Goal: Task Accomplishment & Management: Manage account settings

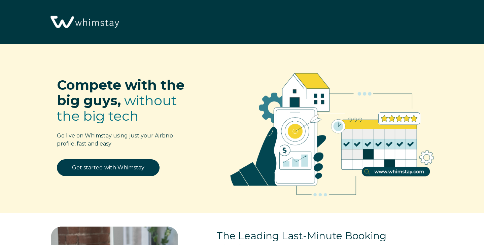
select select "US"
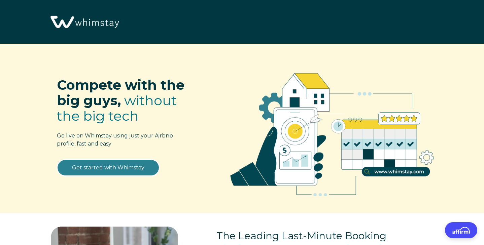
click at [106, 168] on link "Get started with Whimstay" at bounding box center [108, 168] width 103 height 17
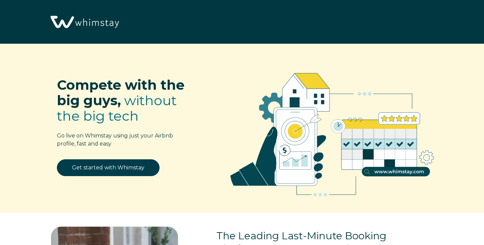
scroll to position [803, 0]
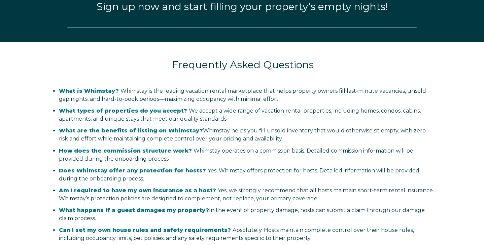
select select "US"
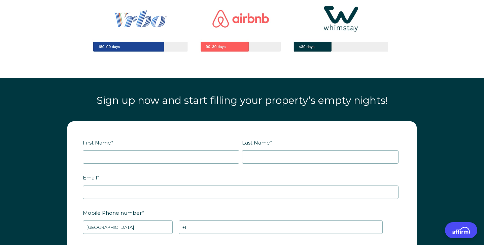
scroll to position [710, 0]
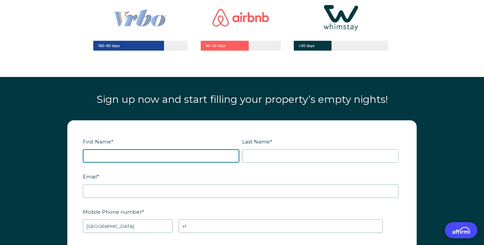
click at [150, 154] on input "First Name *" at bounding box center [161, 155] width 157 height 13
type input "chris"
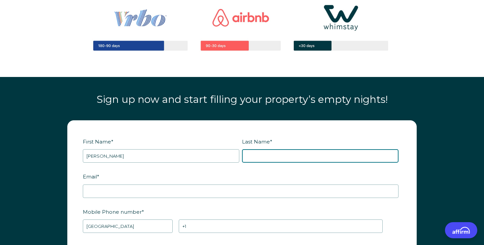
click at [302, 155] on input "Last Name *" at bounding box center [320, 155] width 157 height 13
type input "easter"
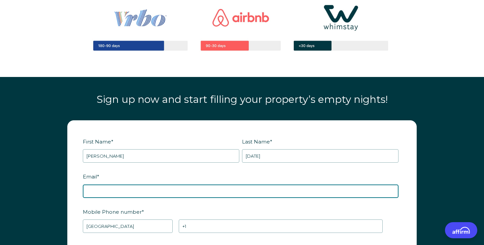
click at [204, 185] on input "Email *" at bounding box center [241, 191] width 316 height 13
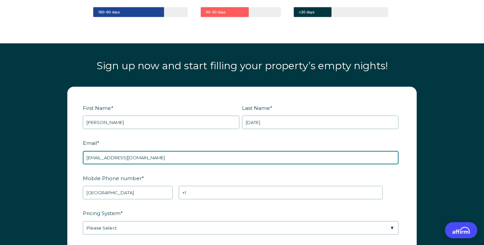
scroll to position [751, 0]
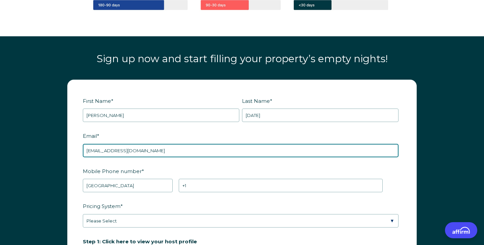
type input "[EMAIL_ADDRESS][DOMAIN_NAME]"
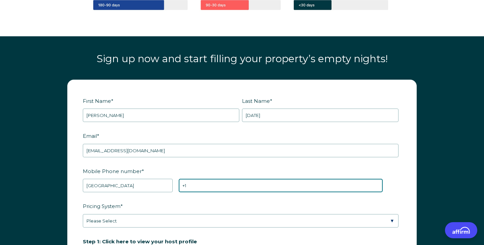
click at [222, 190] on input "+1" at bounding box center [281, 185] width 204 height 13
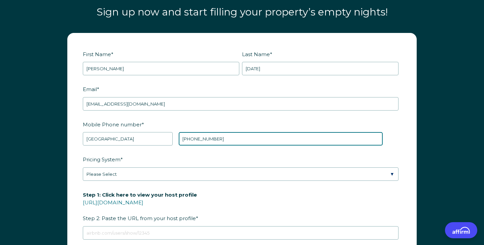
scroll to position [806, 0]
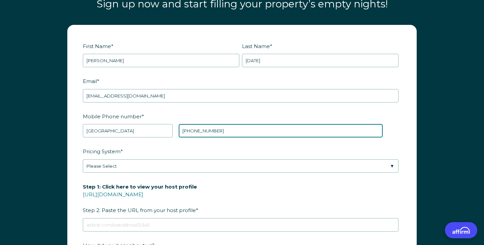
type input "+1 3603564866"
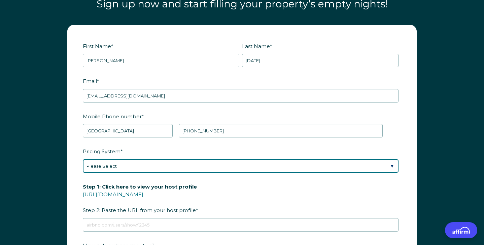
click at [184, 169] on select "Please Select Manual Airbnb Smart Pricing PriceLabs Wheelhouse Beyond Pricing 3…" at bounding box center [241, 166] width 316 height 13
select select "Beyond Pricing"
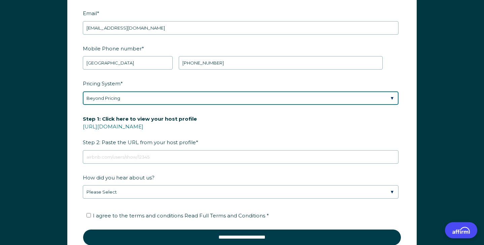
scroll to position [874, 0]
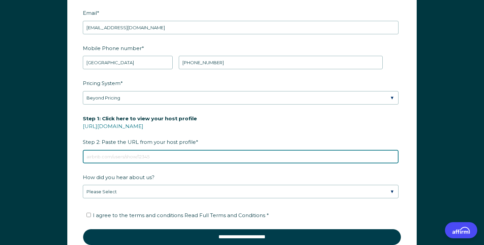
click at [138, 157] on input "Step 1: Click here to view your host profile https://www.airbnb.com/users/show/…" at bounding box center [241, 156] width 316 height 13
paste input "airbnb.com/h/portland-laurelhurst-getaway"
type input "airbnb.com/h/portland-laurelhurst-getaway"
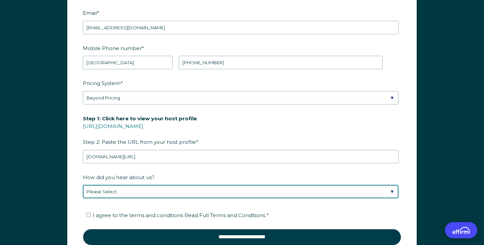
click at [151, 193] on select "Please Select Discovered Whimstay at an event or conference Found Whimstay thro…" at bounding box center [241, 191] width 316 height 13
select select "Social Media"
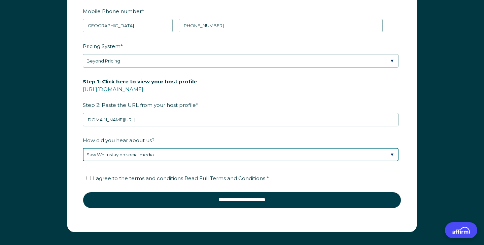
scroll to position [920, 0]
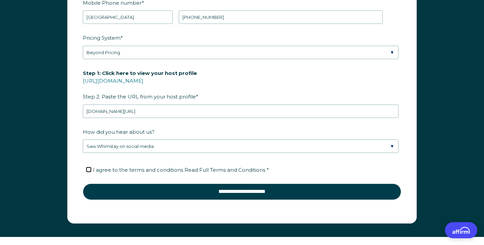
click at [87, 171] on input "I agree to the terms and conditions Read Full Terms and Conditions *" at bounding box center [88, 170] width 4 height 4
checkbox input "true"
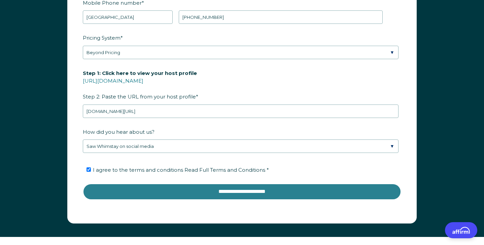
click at [229, 188] on input "**********" at bounding box center [242, 192] width 318 height 16
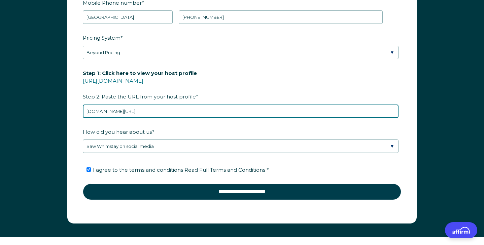
drag, startPoint x: 186, startPoint y: 110, endPoint x: 54, endPoint y: 110, distance: 131.9
click at [66, 110] on div "First Name * chris Last Name * easter RBO Token Company ID Referrer Code Dialer…" at bounding box center [242, 67] width 363 height 313
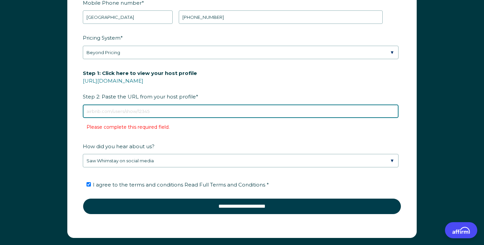
click at [148, 108] on input "Step 1: Click here to view your host profile https://www.airbnb.com/users/show/…" at bounding box center [241, 111] width 316 height 13
paste input "https://www.airbnb.com/hosting/listings/editor/29830843/view-your-space"
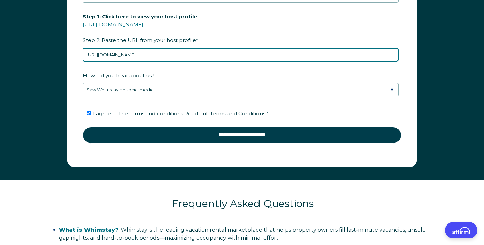
scroll to position [977, 0]
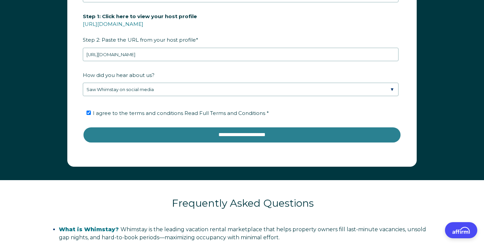
click at [234, 133] on input "**********" at bounding box center [242, 135] width 318 height 16
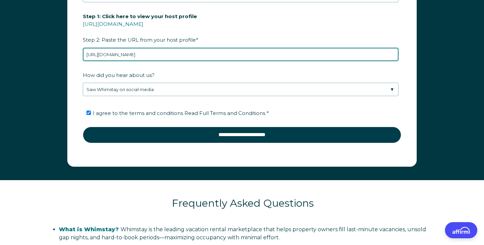
drag, startPoint x: 253, startPoint y: 55, endPoint x: 12, endPoint y: 60, distance: 241.4
click at [12, 60] on div "First Name * chris Last Name * easter RBO Token Company ID Referrer Code Dialer…" at bounding box center [242, 14] width 484 height 333
drag, startPoint x: 248, startPoint y: 54, endPoint x: 90, endPoint y: 53, distance: 158.2
click at [90, 53] on input "https://www.airbnb.com/hosting/listings/editor/29830843/view-your-space" at bounding box center [241, 54] width 316 height 13
type input "h"
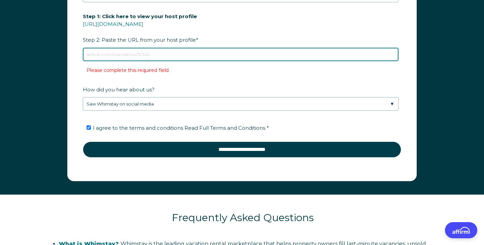
paste input "https://www.airbnb.com/rooms/29830843?adults=8&search_mode=regular_search&check…"
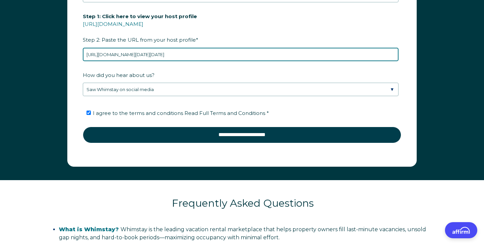
scroll to position [0, 384]
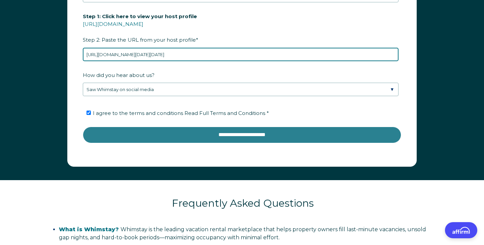
type input "https://www.airbnb.com/rooms/29830843?adults=8&search_mode=regular_search&check…"
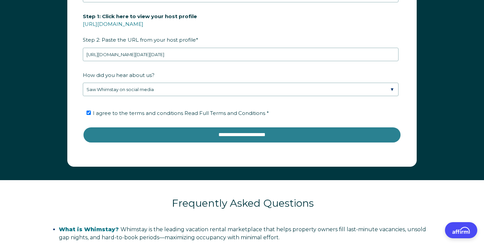
click at [216, 136] on input "**********" at bounding box center [242, 135] width 318 height 16
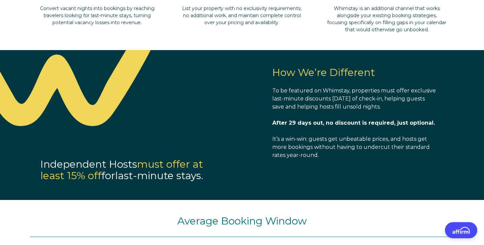
scroll to position [604, 0]
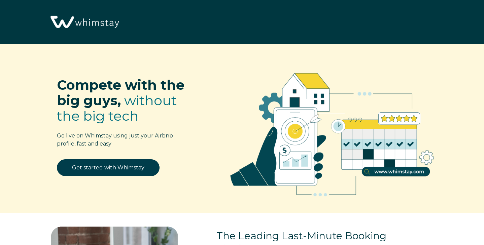
select select "US"
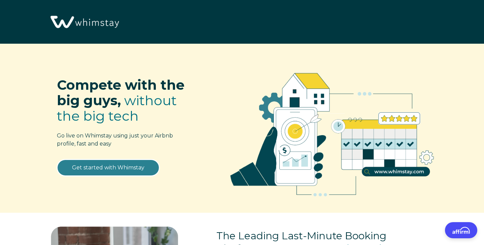
click at [143, 163] on link "Get started with Whimstay" at bounding box center [108, 168] width 103 height 17
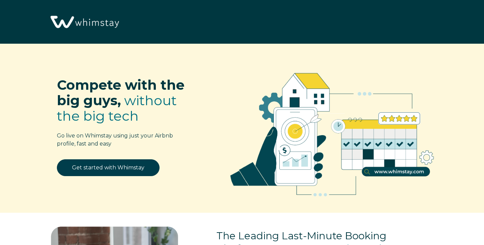
scroll to position [803, 0]
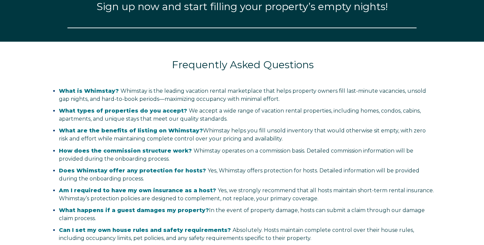
select select "US"
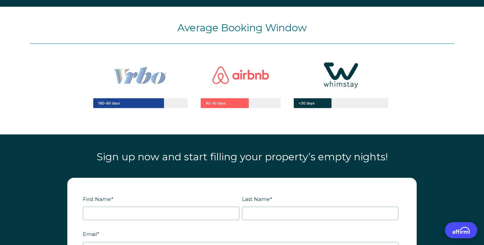
scroll to position [287, 0]
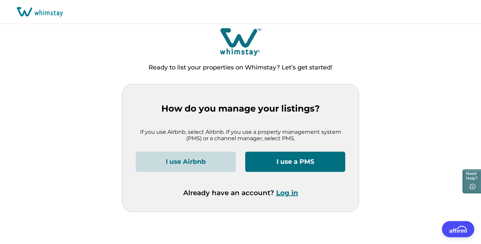
click at [286, 194] on button "Log in" at bounding box center [287, 192] width 22 height 8
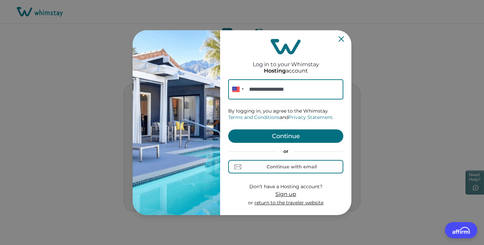
type input "**********"
click at [281, 136] on button "Continue" at bounding box center [285, 136] width 115 height 13
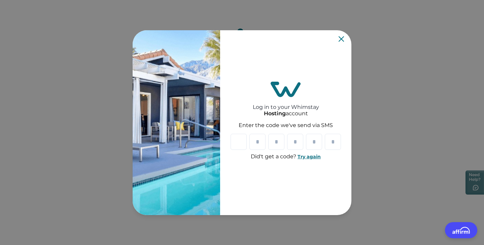
type input "*"
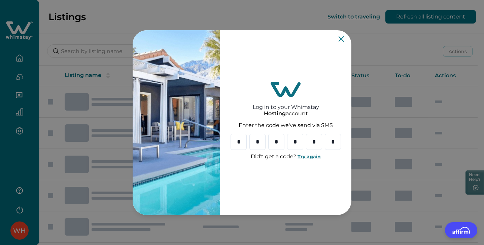
type input "*"
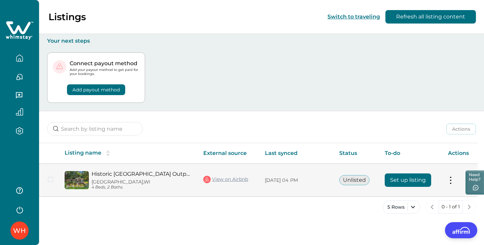
click at [408, 180] on button "Set up listing" at bounding box center [408, 180] width 46 height 13
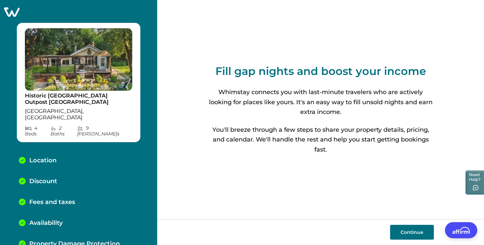
click at [414, 236] on button "Continue" at bounding box center [412, 232] width 44 height 15
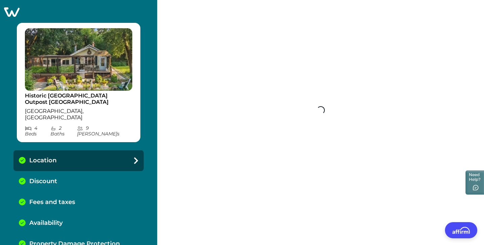
select select "WI"
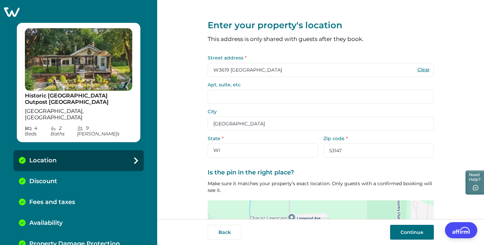
scroll to position [74, 0]
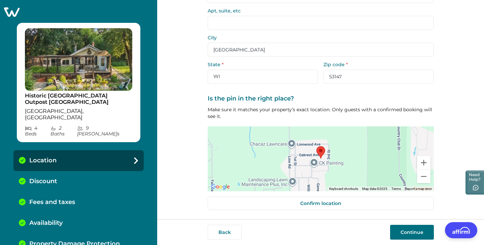
click at [405, 233] on button "Continue" at bounding box center [412, 232] width 44 height 15
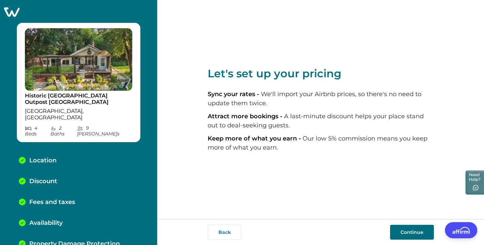
click at [405, 234] on button "Continue" at bounding box center [412, 232] width 44 height 15
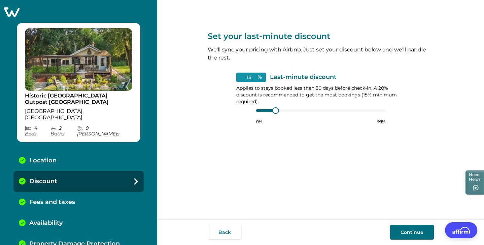
click at [410, 229] on button "Continue" at bounding box center [412, 232] width 44 height 15
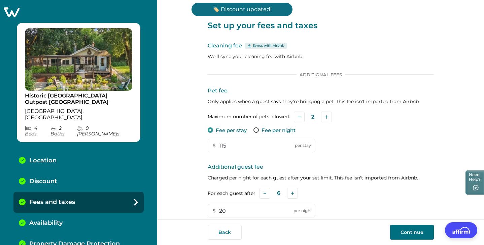
scroll to position [84, 0]
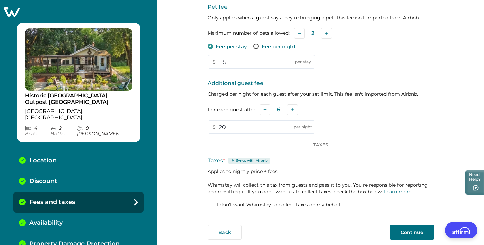
click at [408, 233] on button "Continue" at bounding box center [412, 232] width 44 height 15
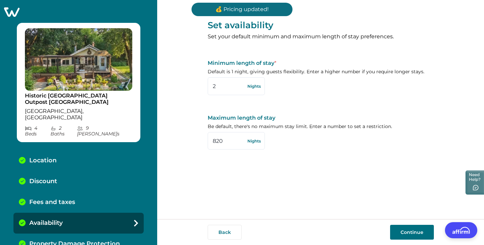
click at [411, 234] on button "Continue" at bounding box center [412, 232] width 44 height 15
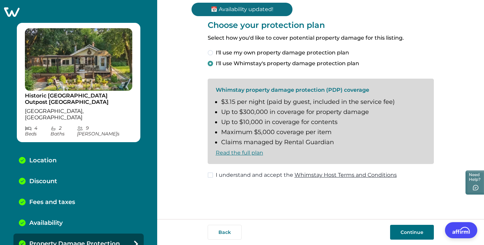
click at [405, 235] on button "Continue" at bounding box center [412, 232] width 44 height 15
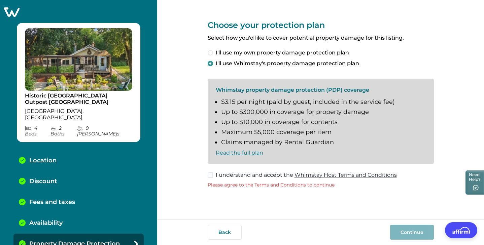
click at [210, 175] on span at bounding box center [210, 175] width 5 height 5
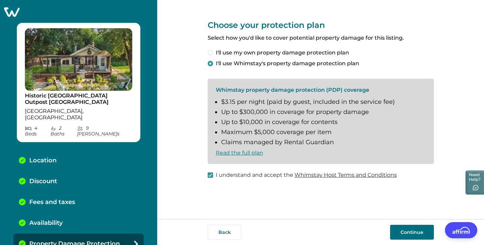
click at [402, 233] on button "Continue" at bounding box center [412, 232] width 44 height 15
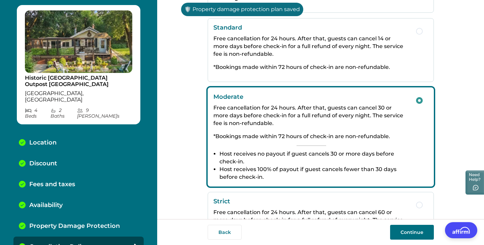
scroll to position [149, 0]
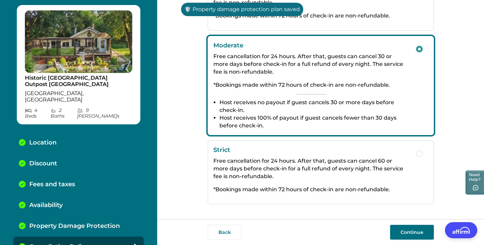
click at [427, 234] on button "Continue" at bounding box center [412, 232] width 44 height 15
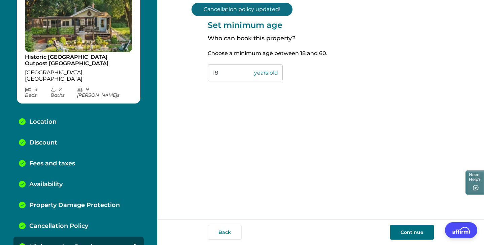
click at [407, 229] on button "Continue" at bounding box center [412, 232] width 44 height 15
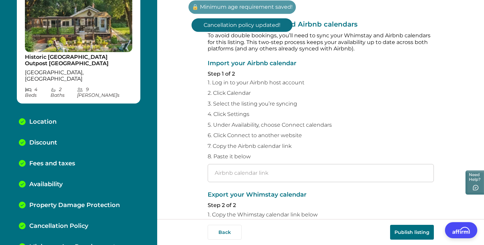
scroll to position [60, 0]
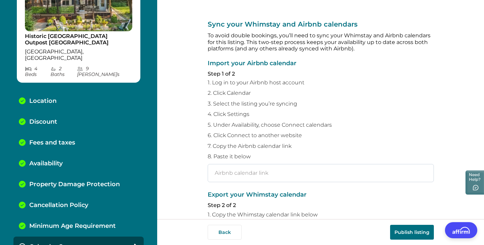
click at [266, 175] on input "text" at bounding box center [321, 173] width 226 height 18
paste input "[URL][DOMAIN_NAME]"
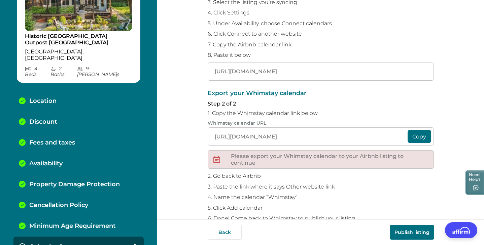
scroll to position [103, 0]
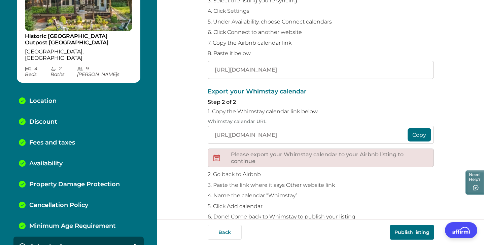
type input "[URL][DOMAIN_NAME]"
click at [418, 135] on button "Copy" at bounding box center [420, 134] width 24 height 13
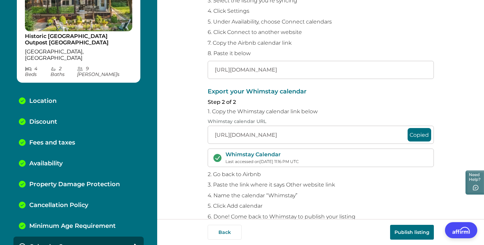
scroll to position [117, 0]
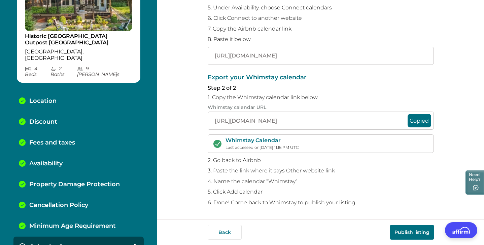
click at [411, 235] on button "Publish listing" at bounding box center [412, 232] width 44 height 15
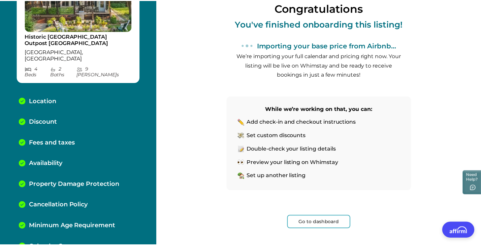
scroll to position [67, 0]
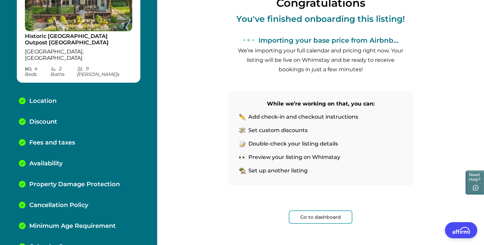
click at [325, 214] on button "Go to dashboard" at bounding box center [321, 217] width 64 height 13
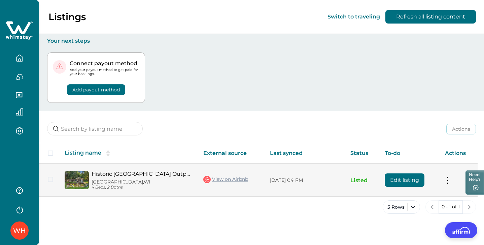
click at [405, 177] on button "Edit listing" at bounding box center [405, 180] width 40 height 13
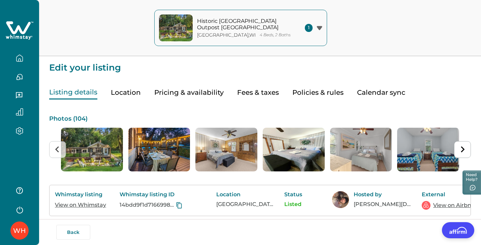
click at [380, 91] on button "Calendar sync" at bounding box center [381, 93] width 48 height 14
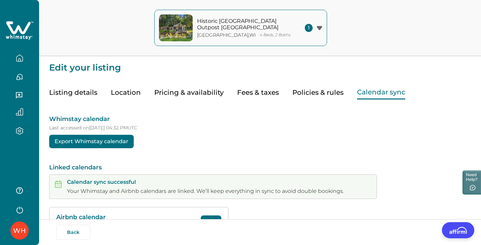
click at [77, 91] on button "Listing details" at bounding box center [73, 93] width 48 height 14
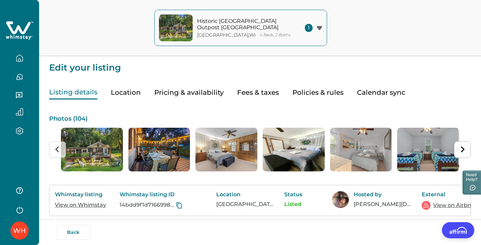
click at [320, 30] on icon "button" at bounding box center [319, 28] width 6 height 4
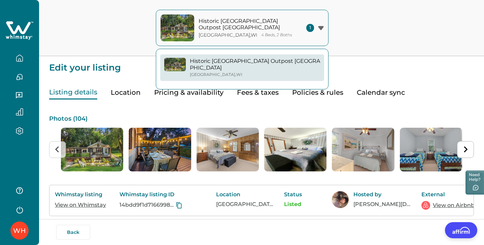
click at [355, 78] on div "Listing details Location Pricing & availability Fees & taxes Policies & rules C…" at bounding box center [261, 85] width 425 height 27
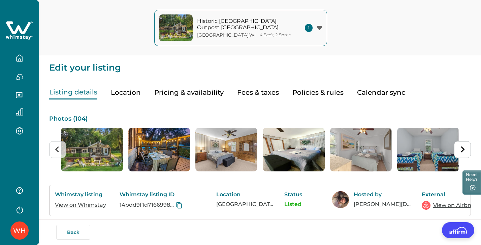
click at [183, 92] on button "Pricing & availability" at bounding box center [188, 93] width 69 height 14
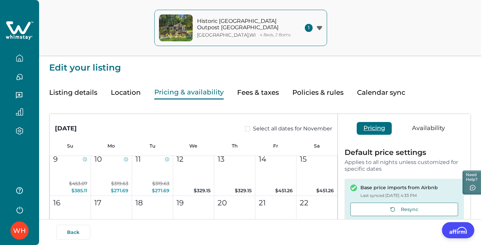
scroll to position [364, 0]
click at [241, 130] on div "[DATE] Select all dates for November" at bounding box center [193, 123] width 288 height 19
click at [246, 130] on span at bounding box center [247, 128] width 5 height 5
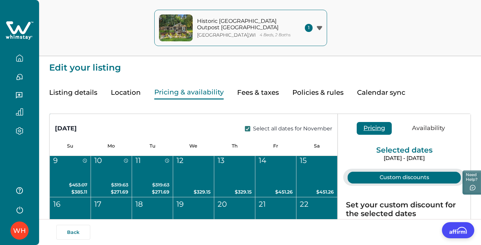
click at [246, 130] on polyline at bounding box center [247, 129] width 3 height 3
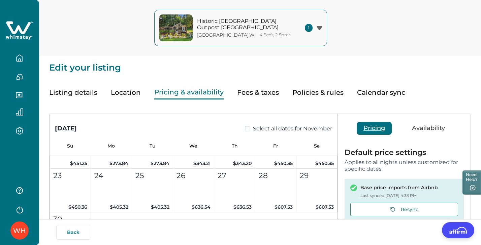
scroll to position [437, 0]
click at [425, 129] on button "Availability" at bounding box center [428, 128] width 46 height 13
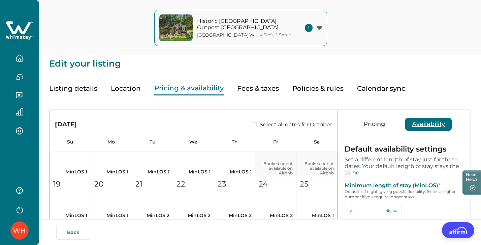
scroll to position [1, 0]
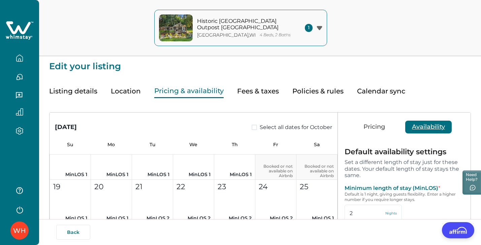
click at [372, 129] on button "Pricing" at bounding box center [373, 127] width 35 height 13
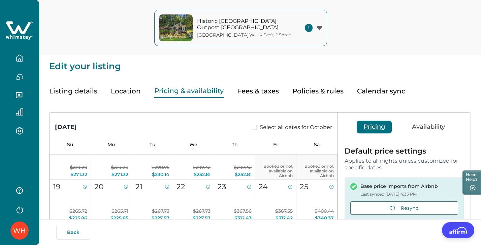
click at [371, 94] on button "Calendar sync" at bounding box center [381, 91] width 48 height 14
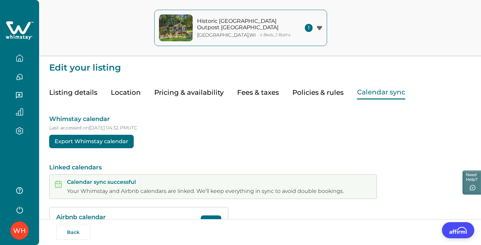
click at [112, 138] on button "Export Whimstay calendar" at bounding box center [91, 141] width 84 height 13
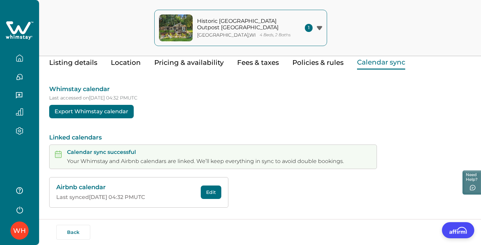
click at [19, 213] on icon "button" at bounding box center [19, 210] width 10 height 10
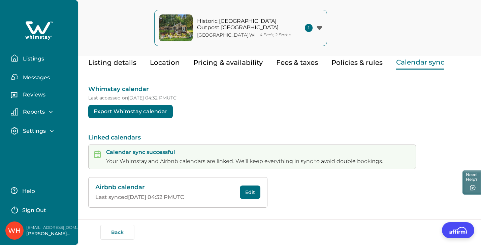
click at [37, 131] on p "Settings" at bounding box center [33, 131] width 25 height 7
click at [44, 149] on p "Profile details" at bounding box center [40, 145] width 39 height 7
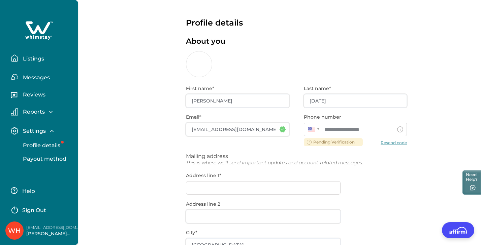
scroll to position [109, 0]
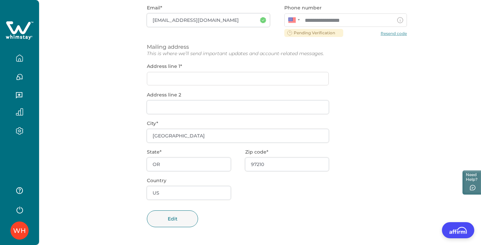
click at [202, 76] on div "**********" at bounding box center [277, 106] width 260 height 277
click at [200, 77] on div "**********" at bounding box center [277, 106] width 260 height 277
click at [175, 223] on button "Edit" at bounding box center [172, 219] width 51 height 17
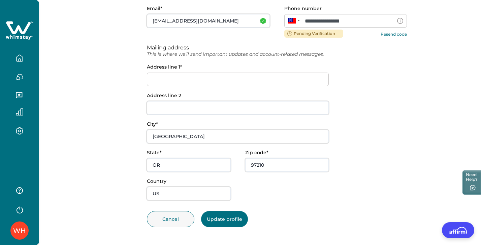
click at [188, 79] on input at bounding box center [238, 79] width 182 height 13
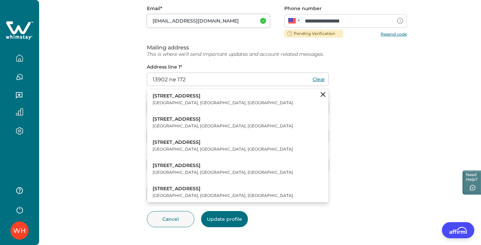
click at [171, 98] on p "[STREET_ADDRESS]" at bounding box center [222, 96] width 140 height 7
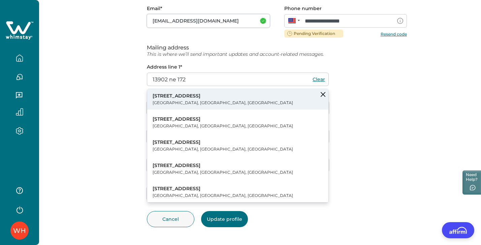
type input "[STREET_ADDRESS]"
type input "Brush Prairie"
type input "WA"
type input "98606"
type input "[GEOGRAPHIC_DATA]"
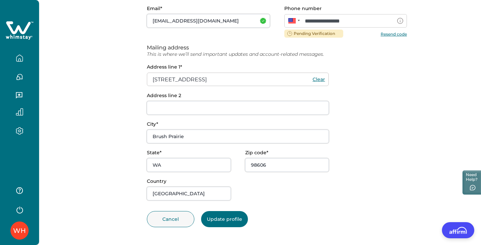
click at [221, 224] on button "Update profile" at bounding box center [224, 219] width 47 height 16
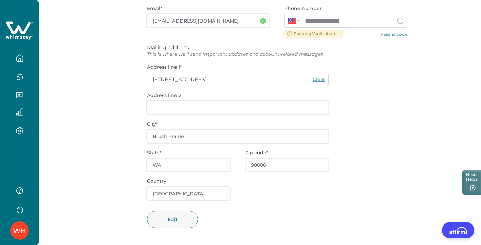
click at [17, 60] on icon "button" at bounding box center [19, 58] width 7 height 7
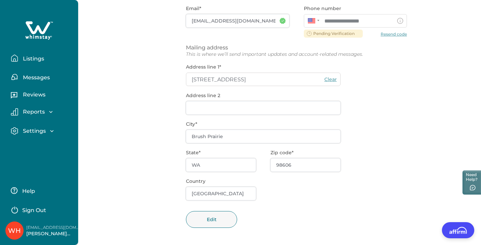
click at [43, 130] on p "Settings" at bounding box center [33, 131] width 25 height 7
click at [46, 148] on p "Profile details" at bounding box center [40, 145] width 39 height 7
click at [48, 160] on p "Payout method" at bounding box center [43, 159] width 45 height 7
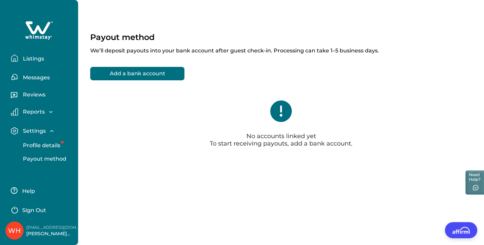
click at [162, 73] on button "Add a bank account" at bounding box center [137, 73] width 94 height 13
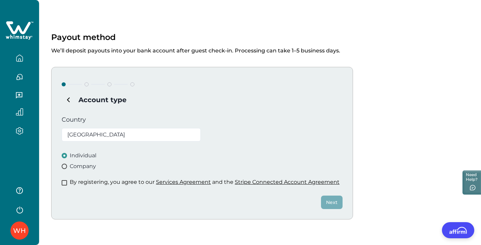
click at [65, 184] on span at bounding box center [64, 182] width 5 height 5
click at [327, 201] on button "Next" at bounding box center [332, 202] width 22 height 13
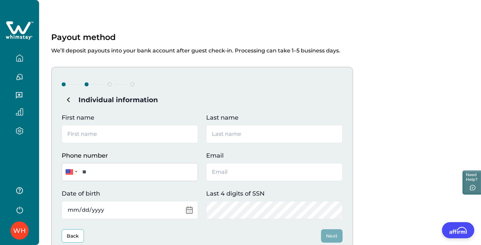
scroll to position [59, 0]
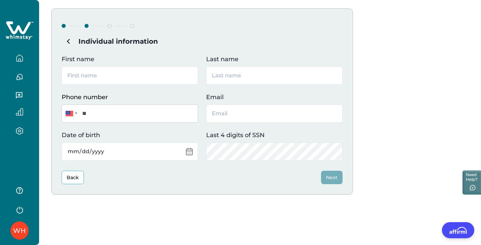
click at [67, 42] on icon "Subtract" at bounding box center [68, 41] width 3 height 5
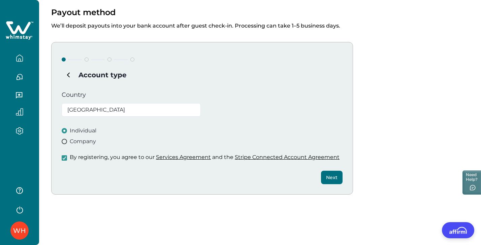
click at [67, 74] on icon "Subtract" at bounding box center [68, 75] width 3 height 5
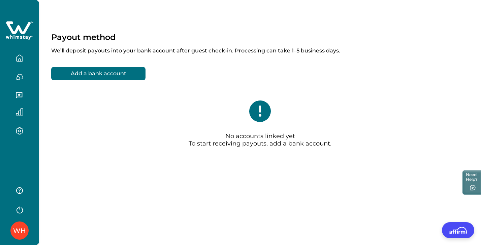
scroll to position [0, 0]
click at [23, 57] on icon "button" at bounding box center [19, 58] width 7 height 7
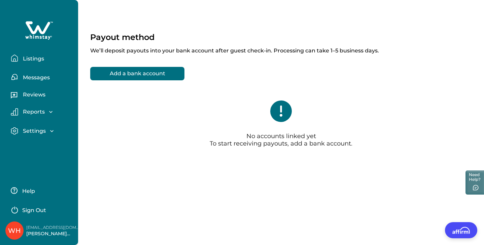
click at [32, 59] on p "Listings" at bounding box center [32, 59] width 23 height 7
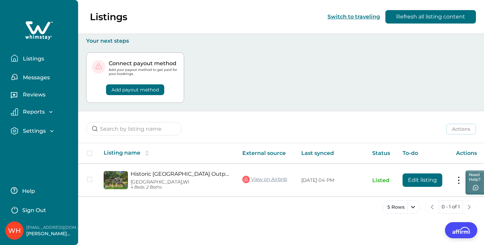
click at [47, 129] on div "Settings" at bounding box center [36, 131] width 37 height 7
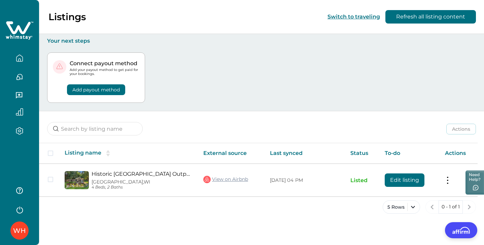
click at [186, 95] on div "Connect payout method Add your payout method to get paid for your bookings. Add…" at bounding box center [261, 77] width 429 height 67
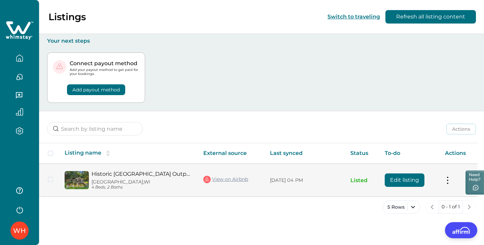
click at [448, 180] on button at bounding box center [447, 180] width 5 height 7
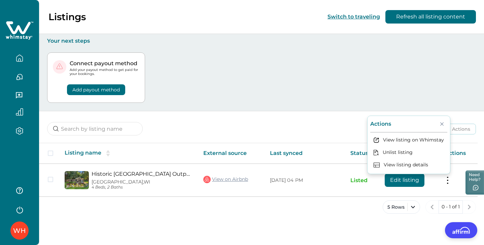
click at [315, 203] on div "5 Rows 0 - 1 of 1" at bounding box center [261, 213] width 445 height 24
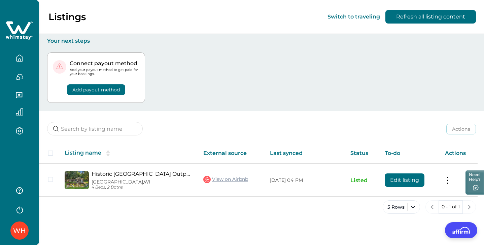
click at [18, 96] on icon "button" at bounding box center [19, 95] width 7 height 7
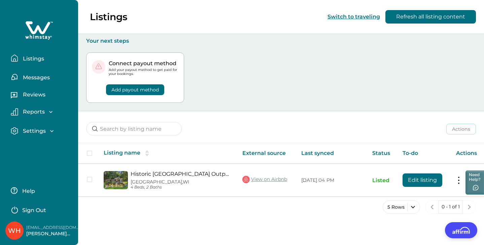
click at [45, 110] on div "Reports" at bounding box center [36, 112] width 36 height 7
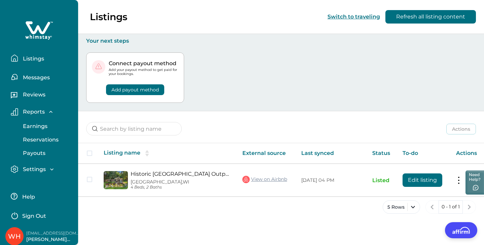
click at [51, 168] on icon "button" at bounding box center [51, 169] width 7 height 7
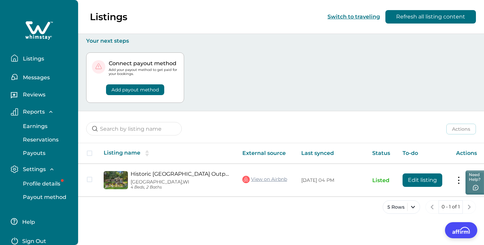
click at [54, 184] on p "Profile details" at bounding box center [40, 184] width 39 height 7
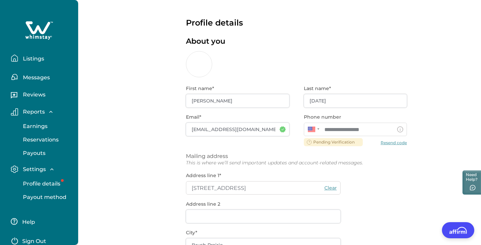
click at [28, 60] on p "Listings" at bounding box center [32, 59] width 23 height 7
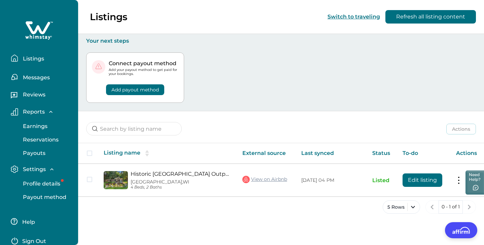
click at [153, 92] on div "Add payout method" at bounding box center [135, 85] width 86 height 19
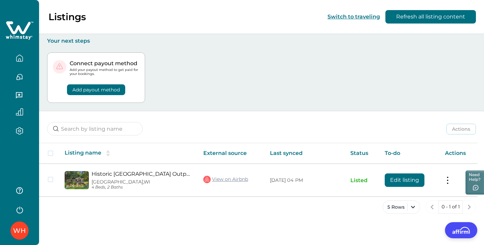
click at [103, 93] on button "Add payout method" at bounding box center [96, 89] width 58 height 11
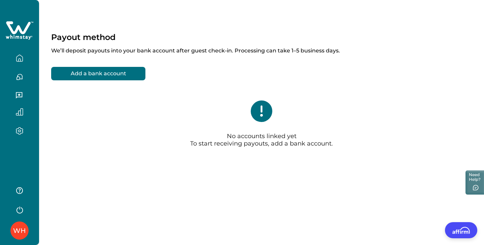
click at [91, 73] on button "Add a bank account" at bounding box center [98, 73] width 94 height 13
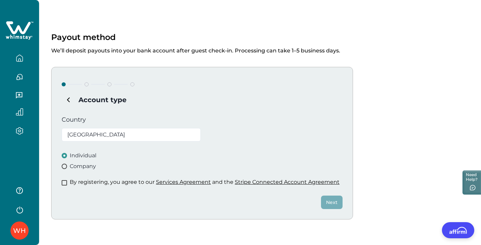
click at [65, 167] on span at bounding box center [64, 166] width 5 height 5
click at [65, 156] on span at bounding box center [64, 155] width 5 height 5
click at [66, 168] on span at bounding box center [64, 166] width 5 height 5
